Goal: Information Seeking & Learning: Understand process/instructions

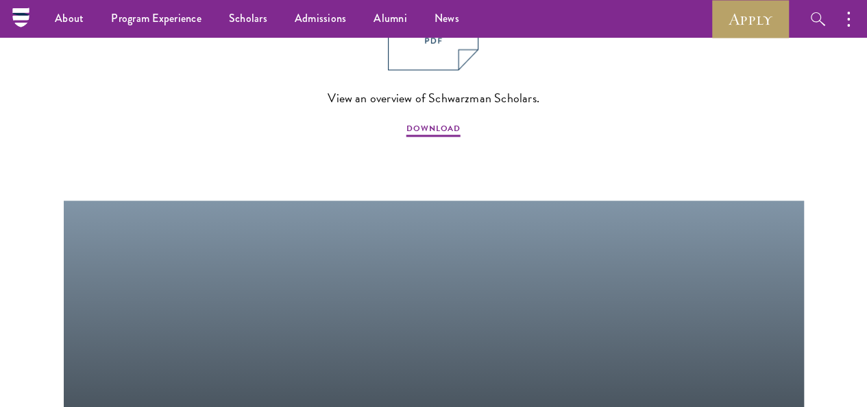
scroll to position [1166, 0]
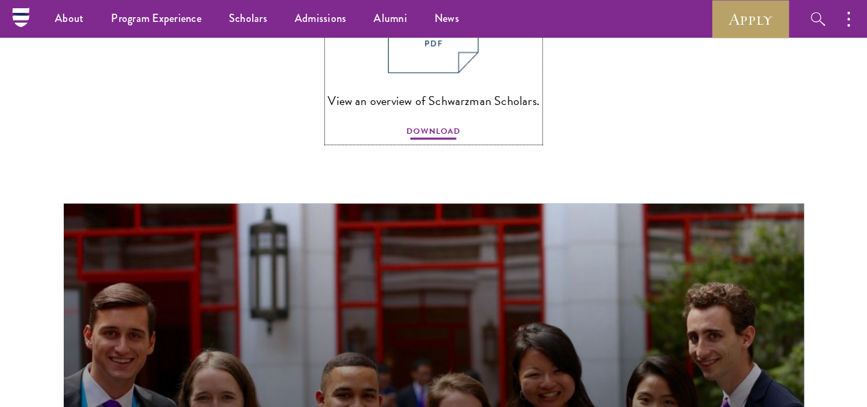
click at [429, 134] on span "DOWNLOAD" at bounding box center [434, 133] width 54 height 16
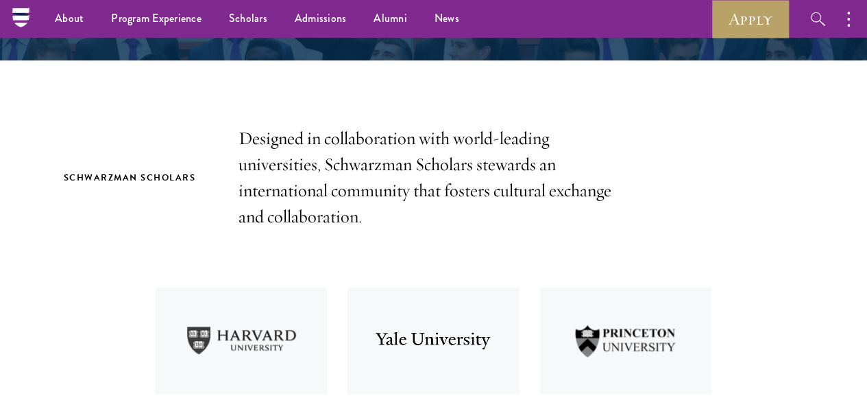
scroll to position [137, 0]
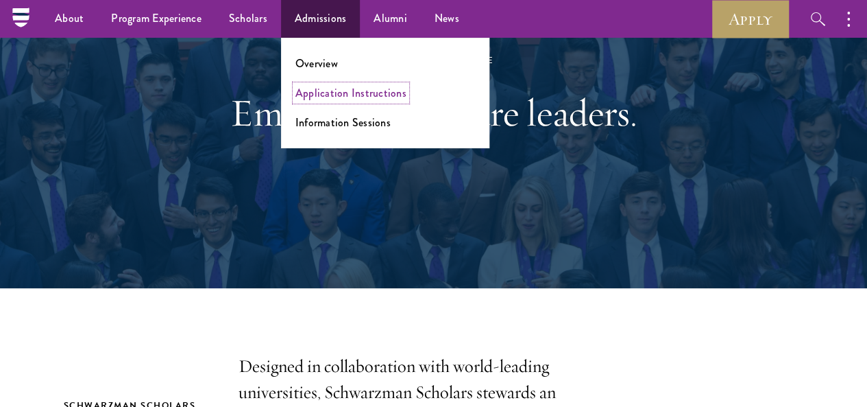
click at [329, 85] on link "Application Instructions" at bounding box center [351, 93] width 111 height 16
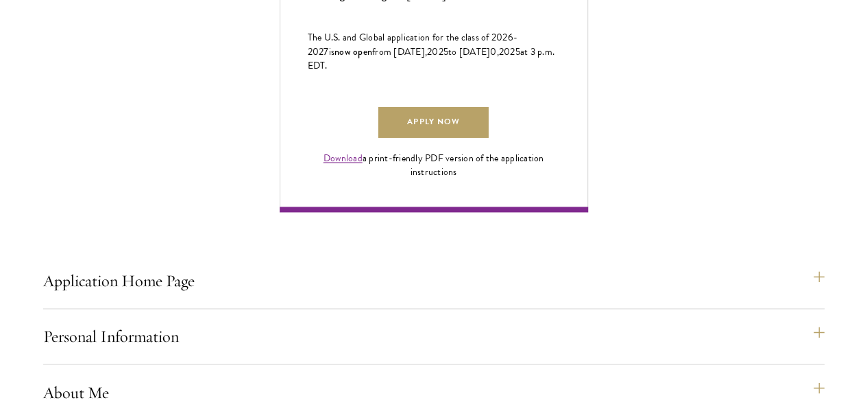
scroll to position [959, 0]
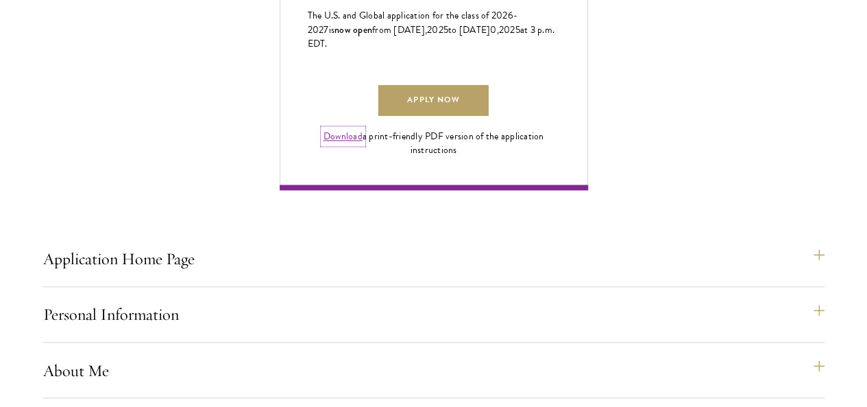
click at [363, 143] on link "Download" at bounding box center [343, 136] width 39 height 14
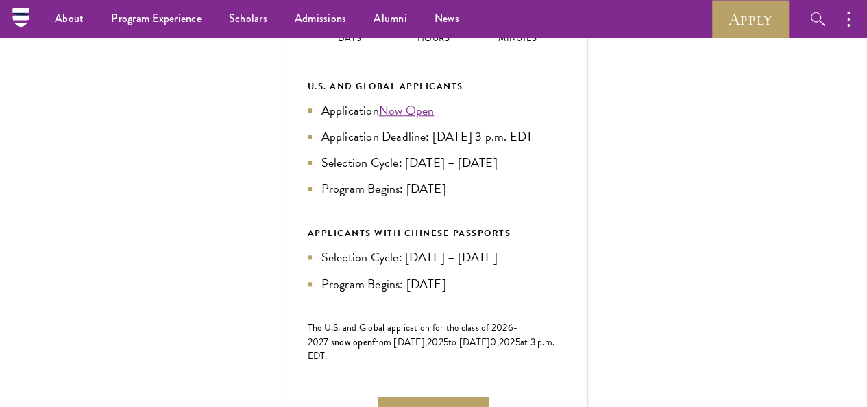
scroll to position [616, 0]
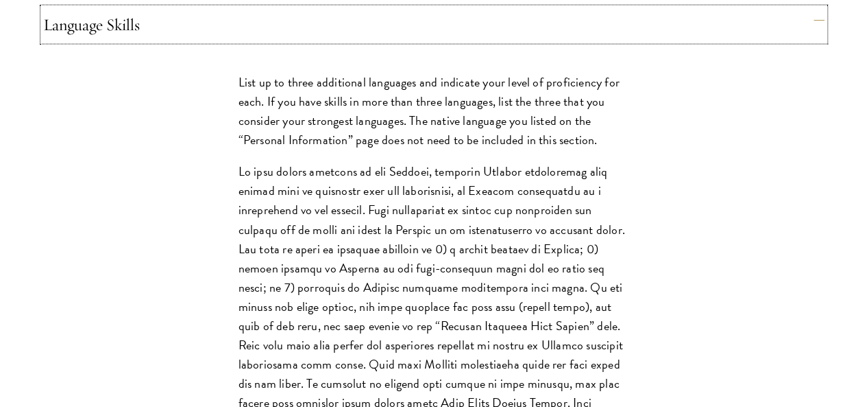
scroll to position [1439, 0]
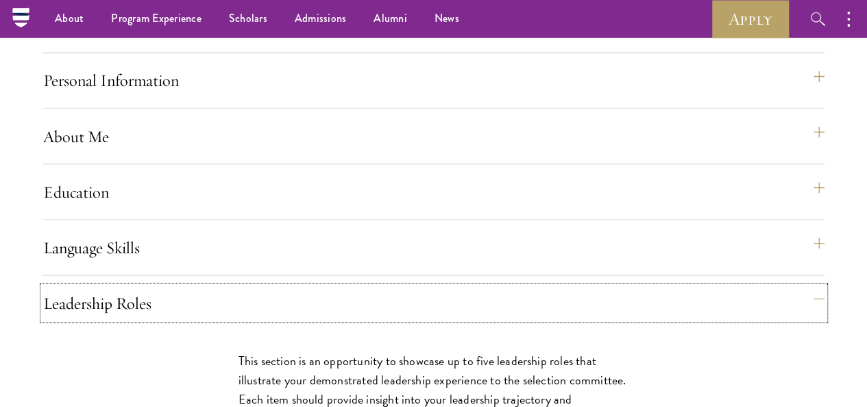
scroll to position [1165, 0]
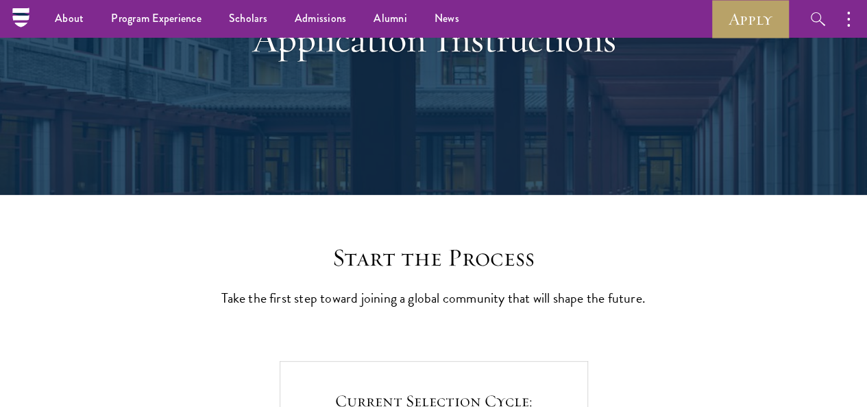
scroll to position [0, 0]
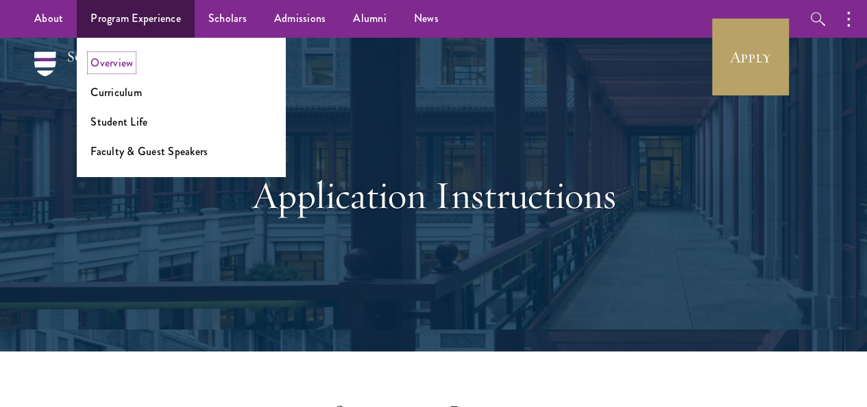
click at [115, 62] on link "Overview" at bounding box center [112, 63] width 43 height 16
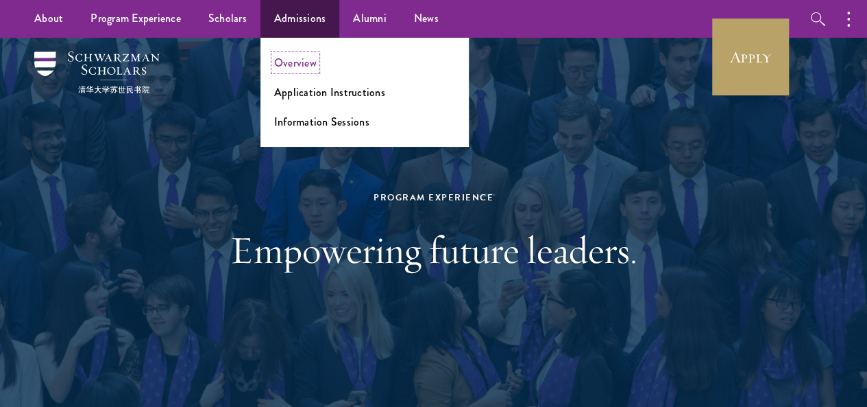
click at [300, 59] on link "Overview" at bounding box center [295, 63] width 43 height 16
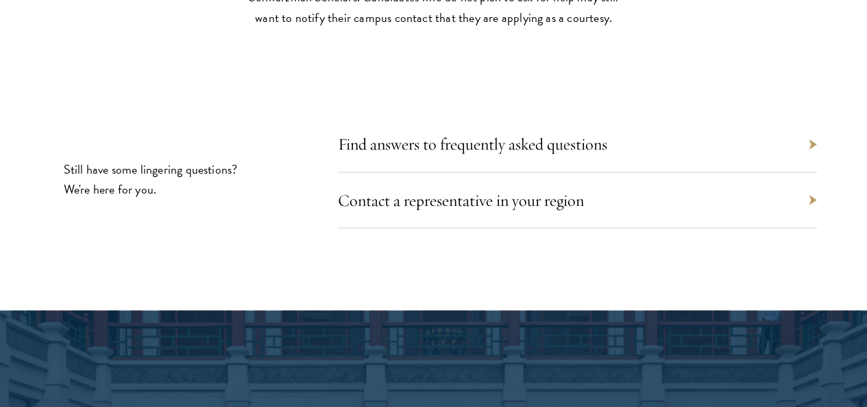
scroll to position [6372, 0]
